Goal: Browse casually: Explore the website without a specific task or goal

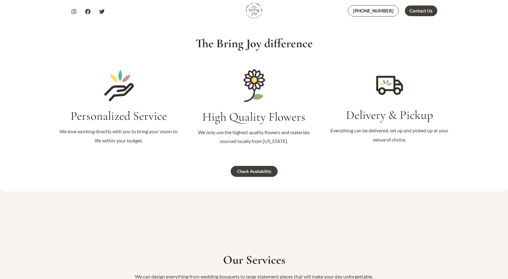
scroll to position [610, 0]
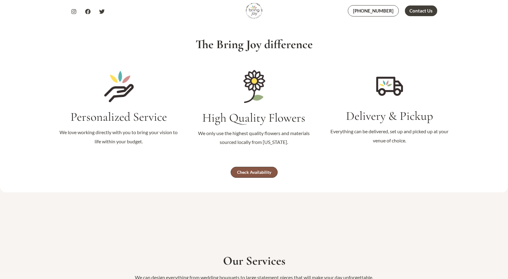
click at [254, 170] on div "Check Availability" at bounding box center [254, 172] width 34 height 4
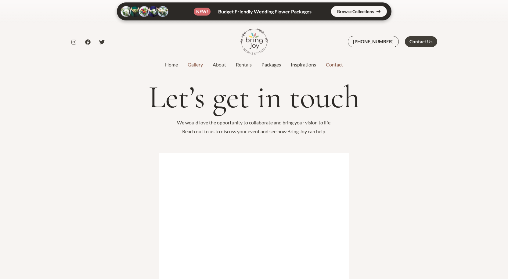
click at [198, 67] on link "Gallery" at bounding box center [195, 64] width 25 height 7
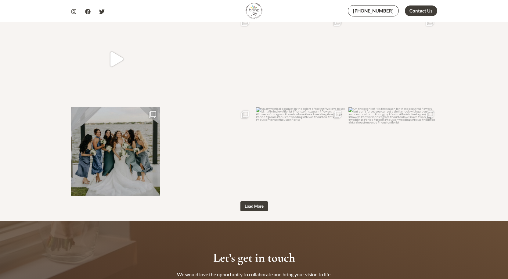
scroll to position [763, 0]
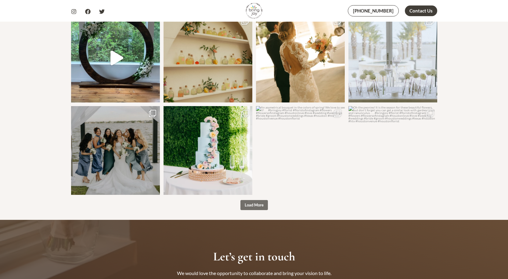
click at [250, 203] on span "Load More" at bounding box center [254, 205] width 19 height 5
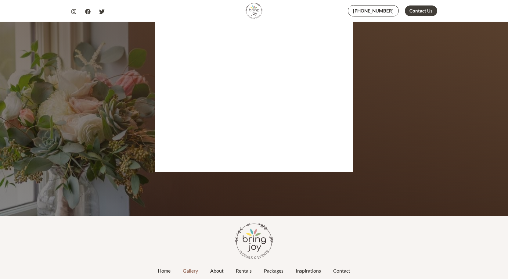
scroll to position [1101, 0]
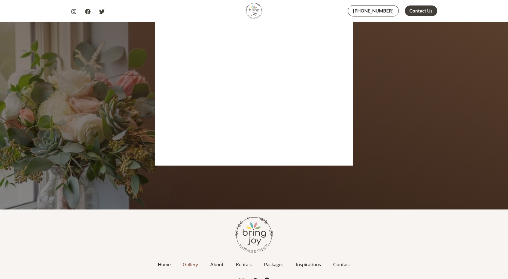
click at [240, 278] on icon "Instagram" at bounding box center [241, 280] width 5 height 5
